Goal: Information Seeking & Learning: Find specific page/section

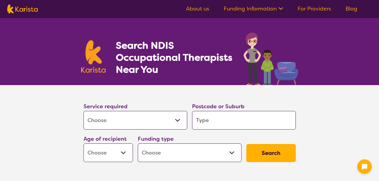
select select "[MEDICAL_DATA]"
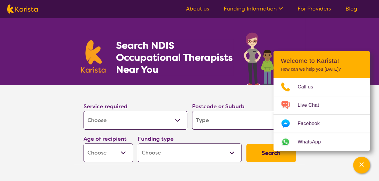
click at [207, 122] on input "search" at bounding box center [244, 120] width 104 height 19
type input "b"
type input "br"
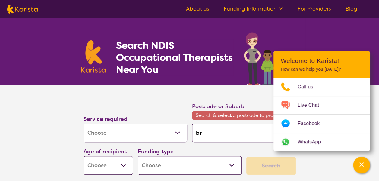
type input "bri"
type input "bris"
type input "brisb"
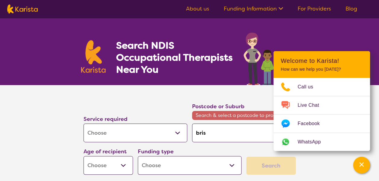
type input "brisb"
type input "brisba"
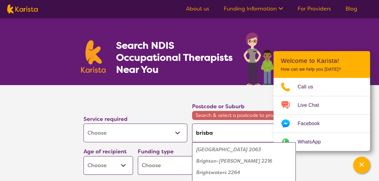
type input "brisban"
type input "[GEOGRAPHIC_DATA]"
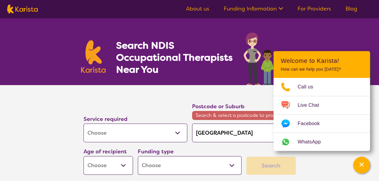
click at [215, 138] on input "[GEOGRAPHIC_DATA]" at bounding box center [244, 133] width 104 height 19
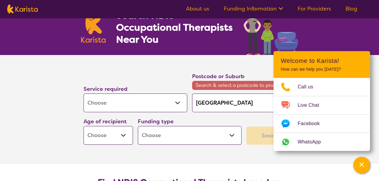
scroll to position [90, 0]
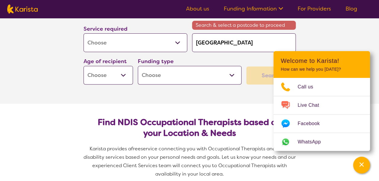
drag, startPoint x: 262, startPoint y: 76, endPoint x: 250, endPoint y: 69, distance: 13.4
click at [261, 75] on div "Search" at bounding box center [270, 76] width 49 height 18
click at [221, 44] on input "[GEOGRAPHIC_DATA]" at bounding box center [244, 42] width 104 height 19
type input "brisban"
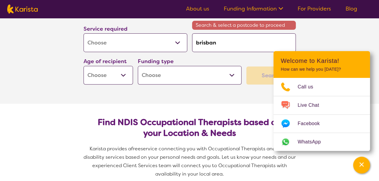
type input "brisba"
type input "brisb"
type input "bris"
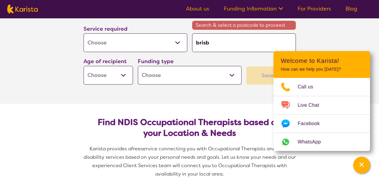
type input "bris"
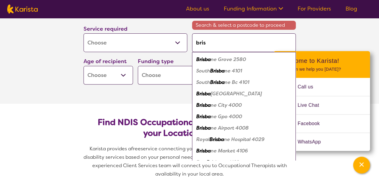
type input "bri"
type input "br"
type input "b"
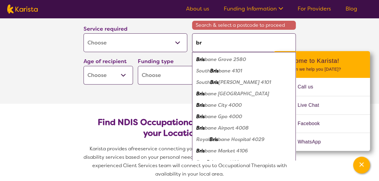
type input "b"
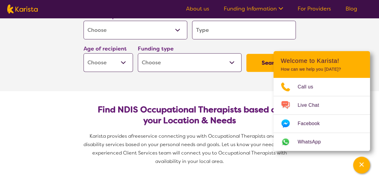
type input "w"
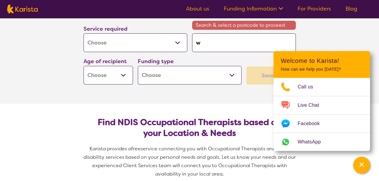
type input "wy"
type input "wyn"
type input "[PERSON_NAME]"
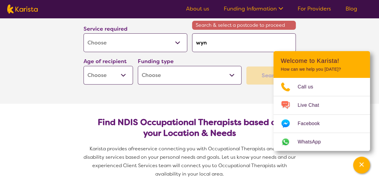
type input "[PERSON_NAME]"
type input "wynnu"
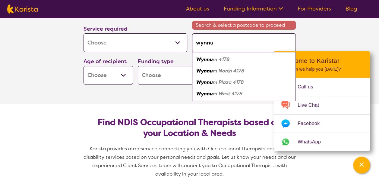
click at [215, 60] on em "m 4178" at bounding box center [221, 59] width 17 height 6
type input "4178"
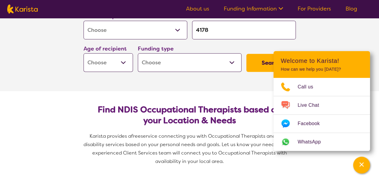
click at [263, 62] on button "Search" at bounding box center [270, 63] width 49 height 18
click at [123, 61] on select "Early Childhood - 0 to 9 Child - 10 to 11 Adolescent - 12 to 17 Adult - 18 to 6…" at bounding box center [107, 62] width 49 height 19
select select "AD"
click at [83, 53] on select "Early Childhood - 0 to 9 Child - 10 to 11 Adolescent - 12 to 17 Adult - 18 to 6…" at bounding box center [107, 62] width 49 height 19
select select "AD"
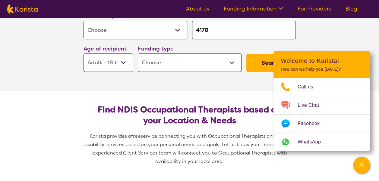
click at [269, 66] on button "Search" at bounding box center [270, 63] width 49 height 18
click at [177, 58] on select "Home Care Package (HCP) National Disability Insurance Scheme (NDIS) I don't know" at bounding box center [190, 62] width 104 height 19
select select "NDIS"
click at [138, 53] on select "Home Care Package (HCP) National Disability Insurance Scheme (NDIS) I don't know" at bounding box center [190, 62] width 104 height 19
select select "NDIS"
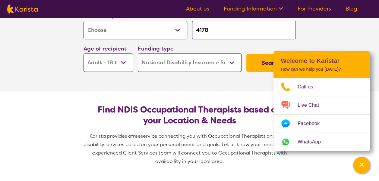
click at [261, 62] on button "Search" at bounding box center [270, 63] width 49 height 18
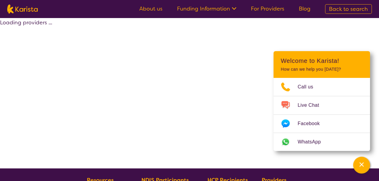
select select "by_score"
